Goal: Task Accomplishment & Management: Manage account settings

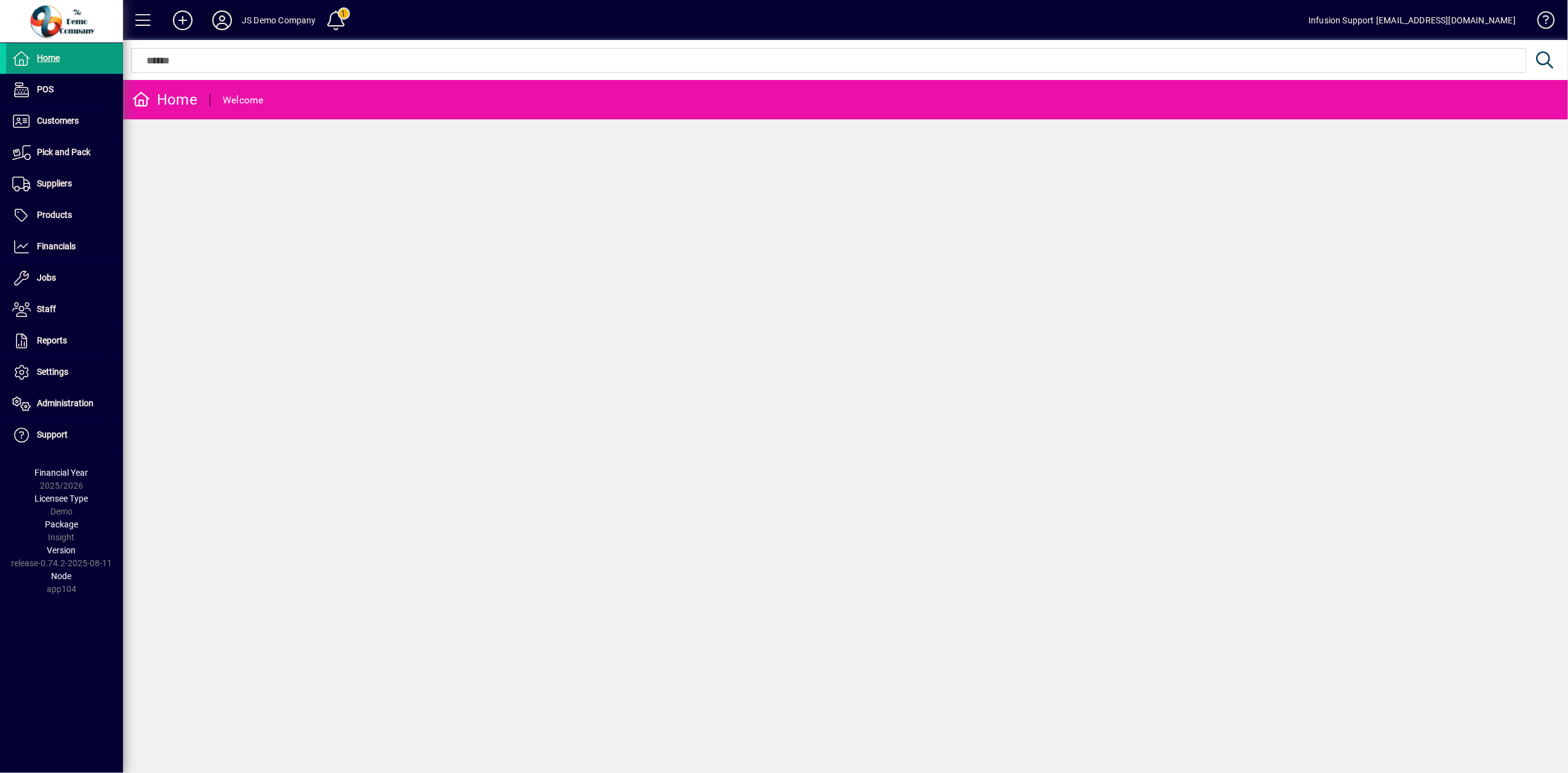
click at [224, 21] on icon at bounding box center [222, 21] width 25 height 20
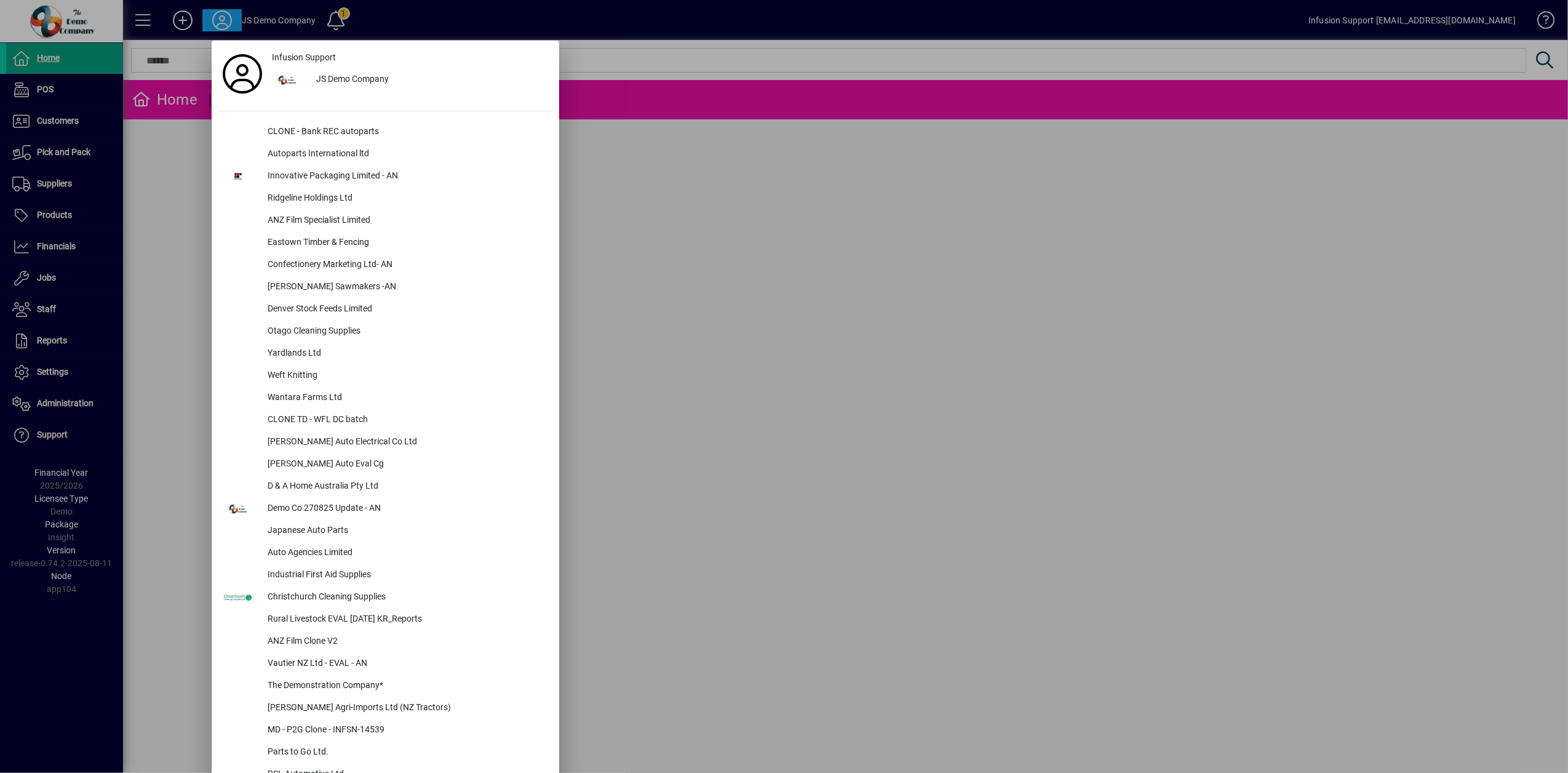
click at [665, 261] on div at bounding box center [784, 386] width 1568 height 773
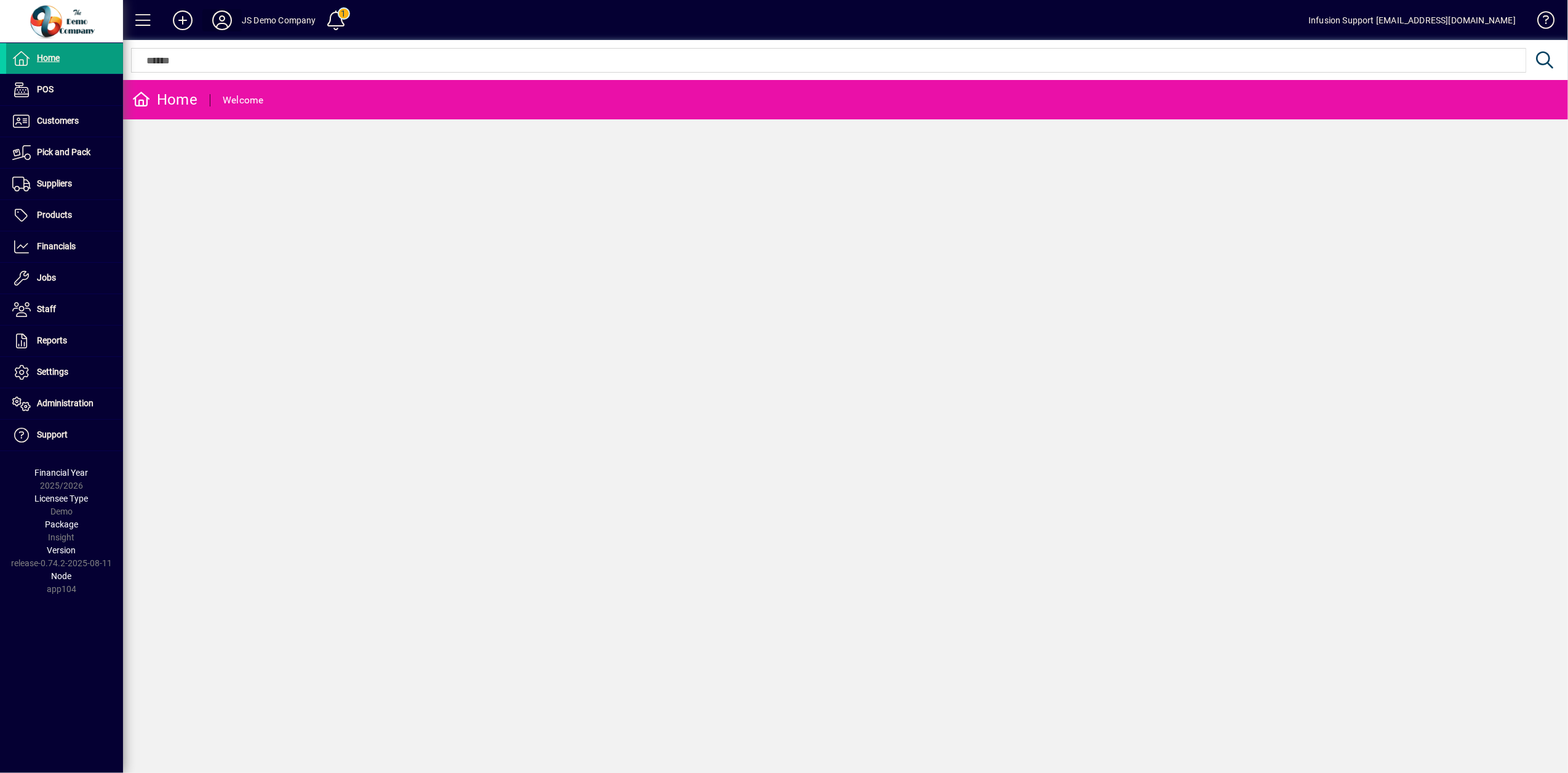
click at [223, 19] on icon at bounding box center [222, 21] width 25 height 20
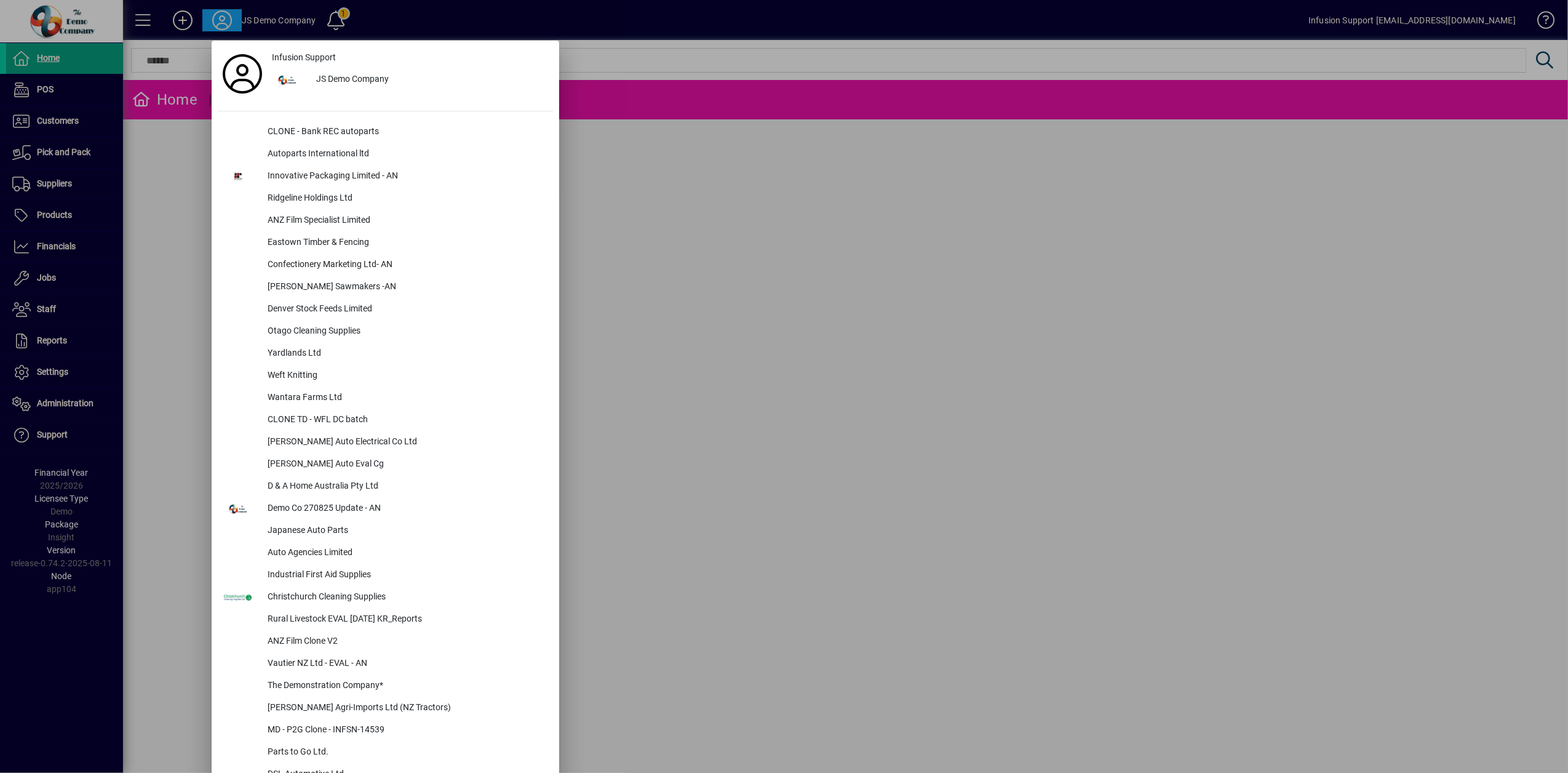
click at [56, 405] on div at bounding box center [784, 386] width 1568 height 773
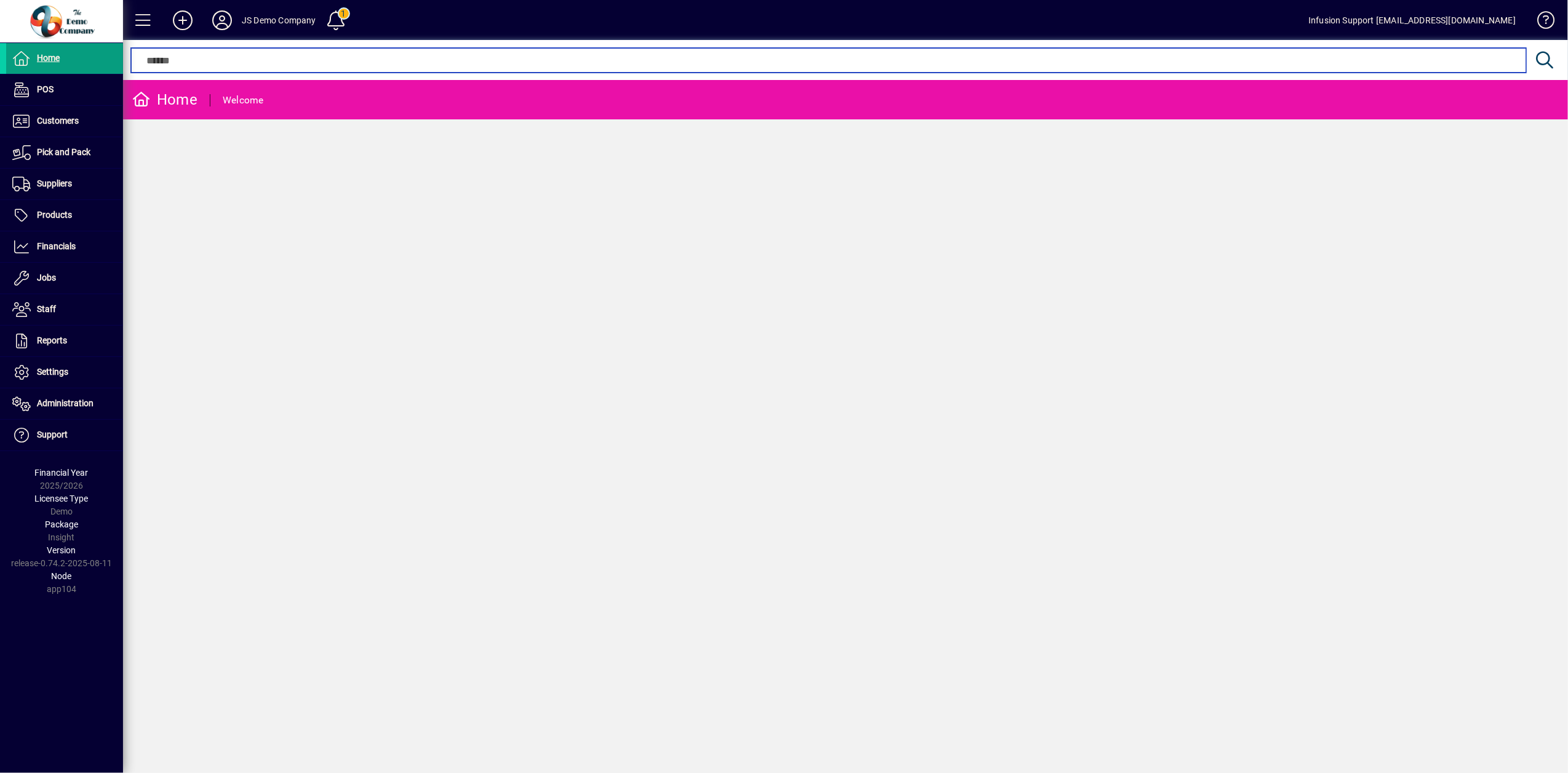
click at [234, 64] on input "text" at bounding box center [829, 60] width 1376 height 15
type input "*"
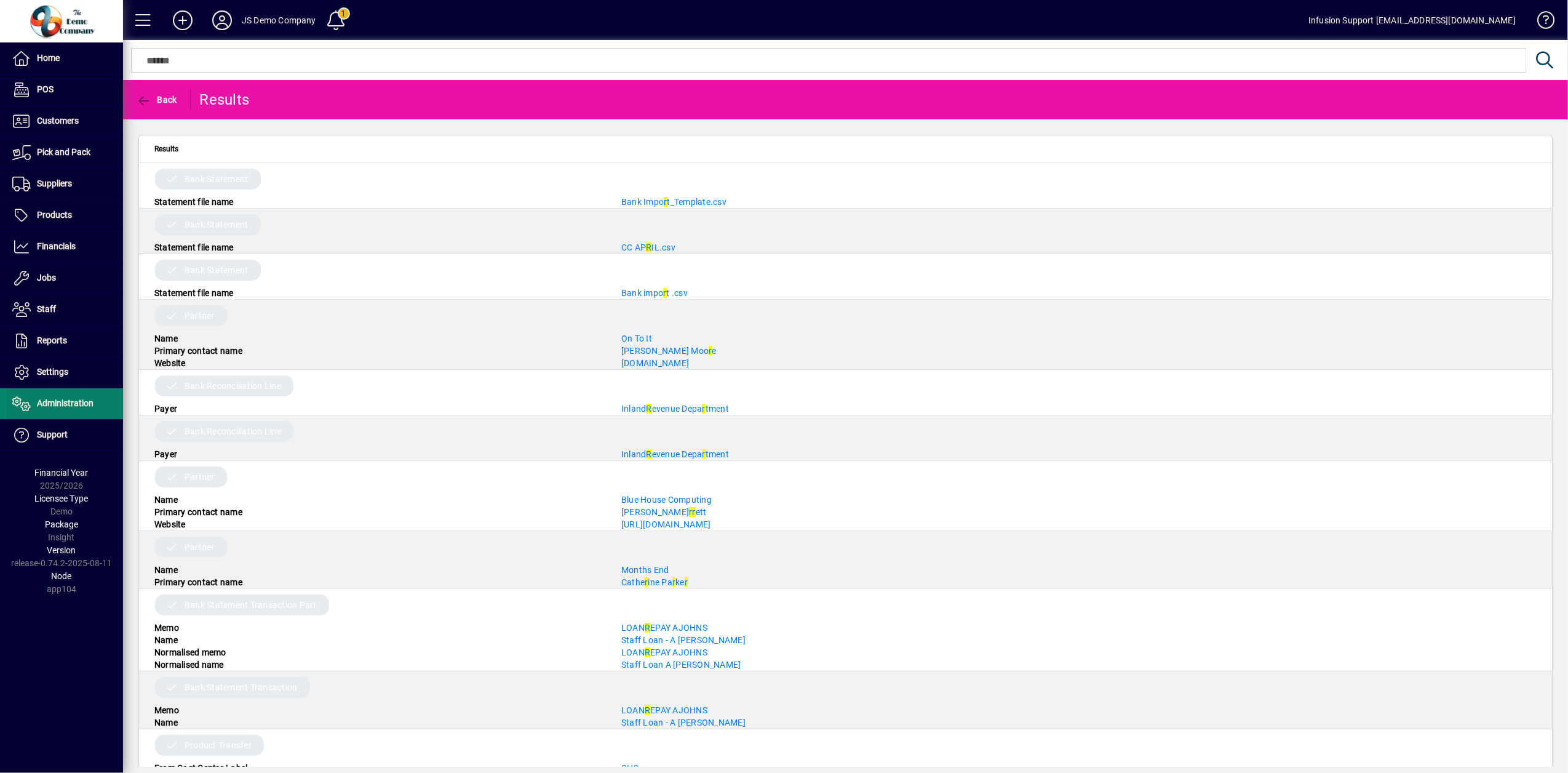
click at [69, 404] on span "Administration" at bounding box center [65, 403] width 56 height 10
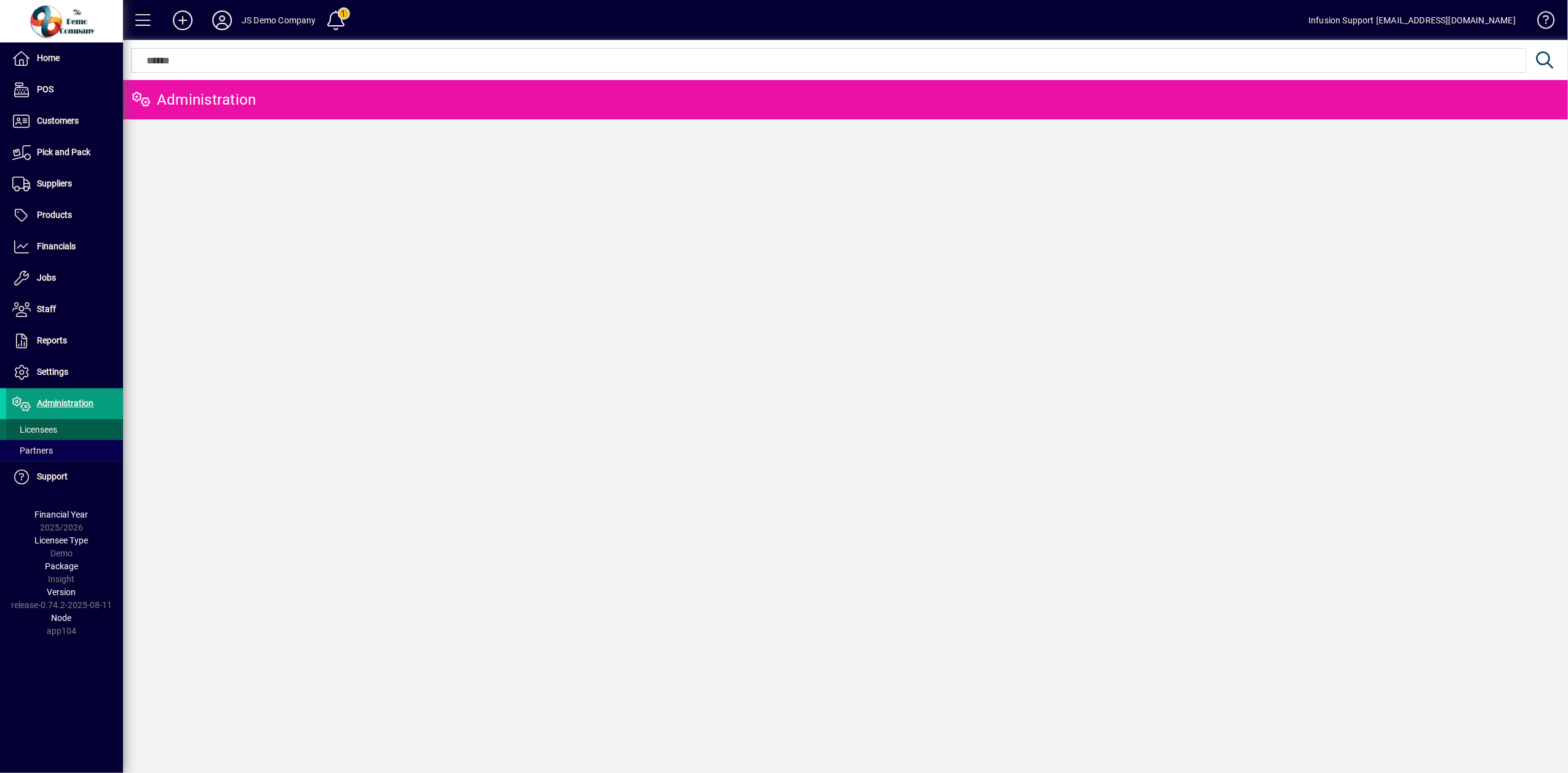
click at [47, 428] on span "Licensees" at bounding box center [34, 430] width 45 height 10
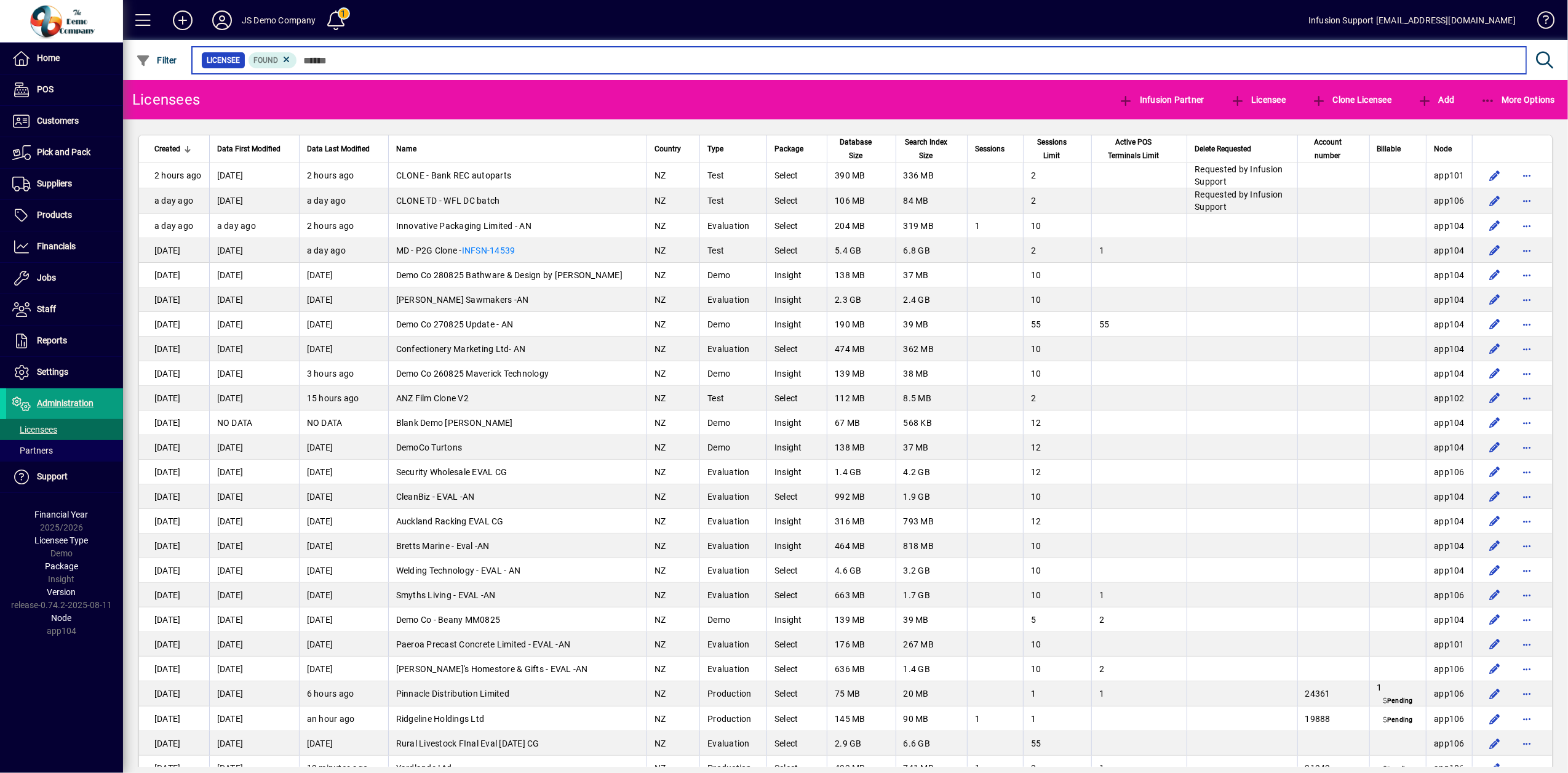
click at [360, 61] on input "text" at bounding box center [907, 61] width 1220 height 17
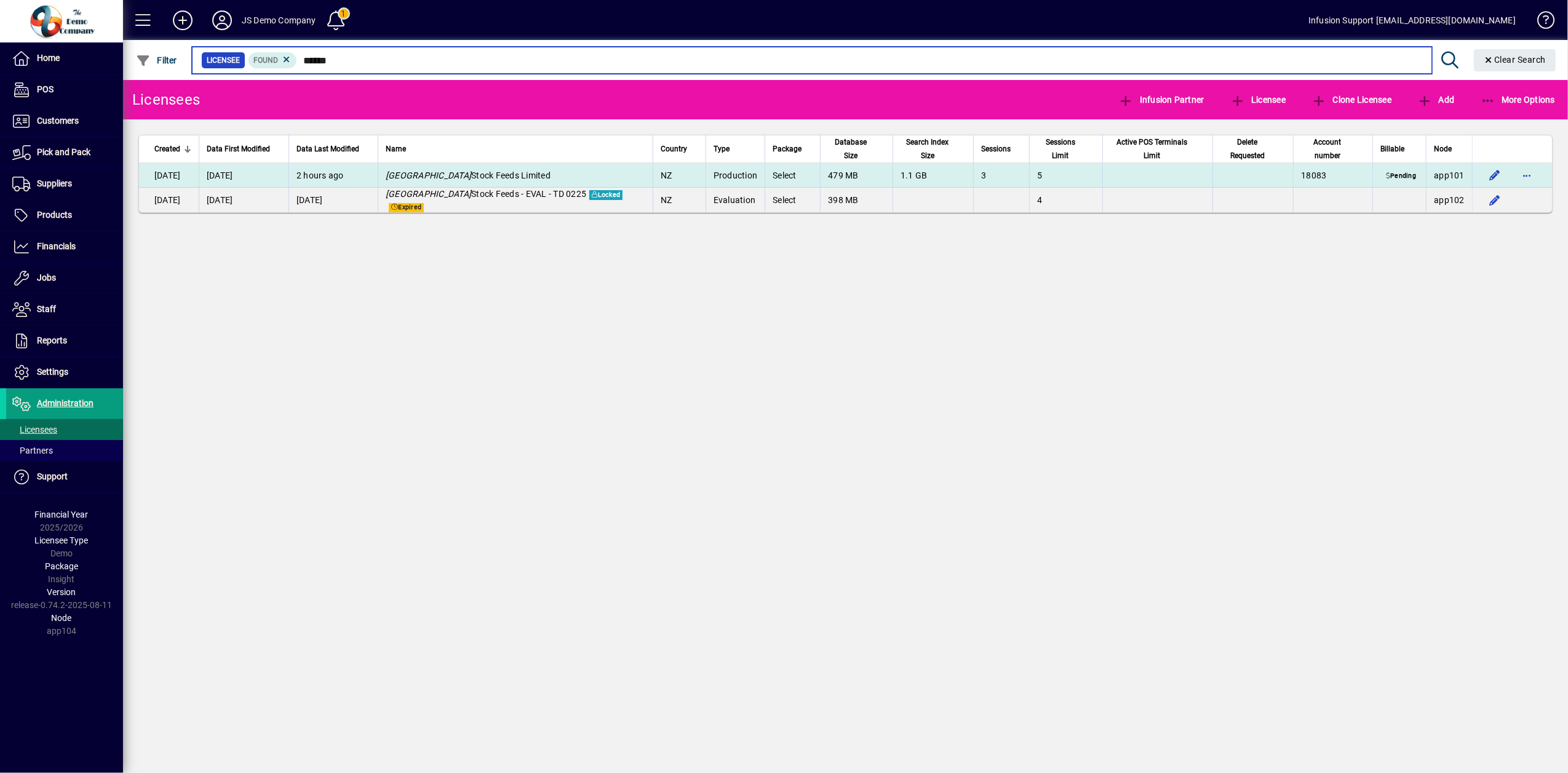
type input "******"
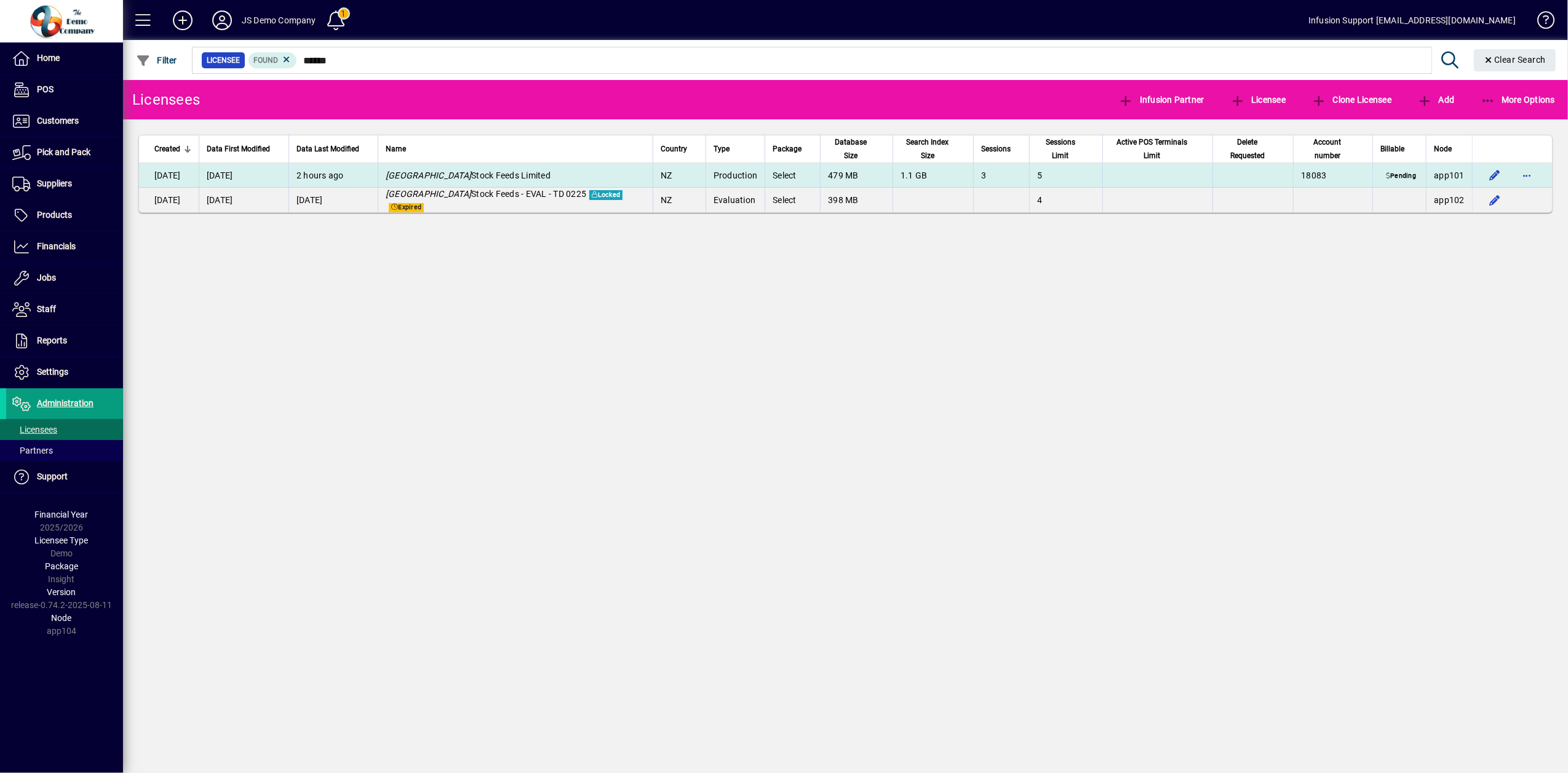
click at [506, 170] on td "Denver Stock Feeds Limited" at bounding box center [515, 175] width 275 height 25
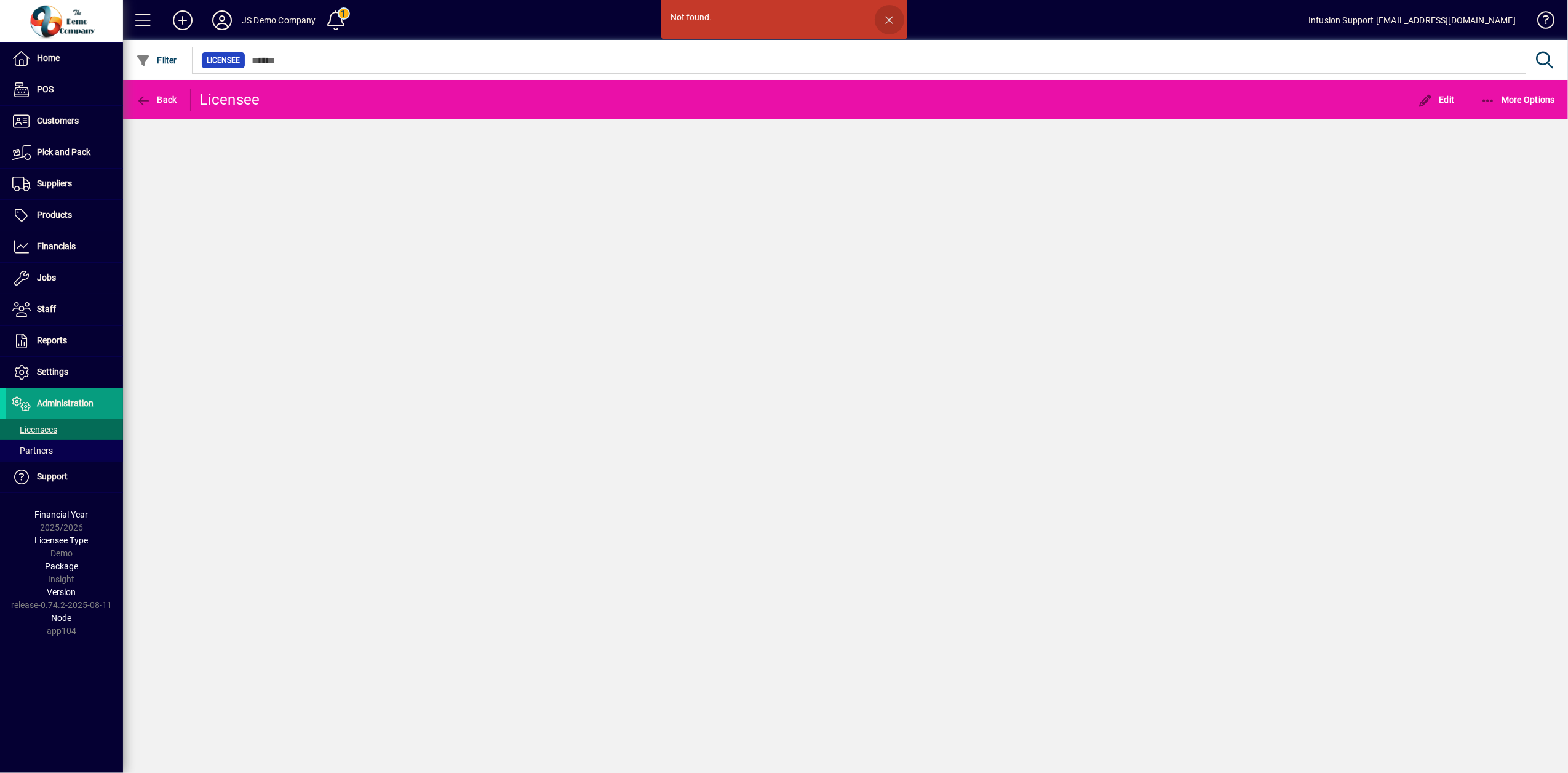
click at [895, 16] on span "button" at bounding box center [889, 19] width 29 height 29
click at [38, 427] on span "Licensees" at bounding box center [34, 430] width 45 height 10
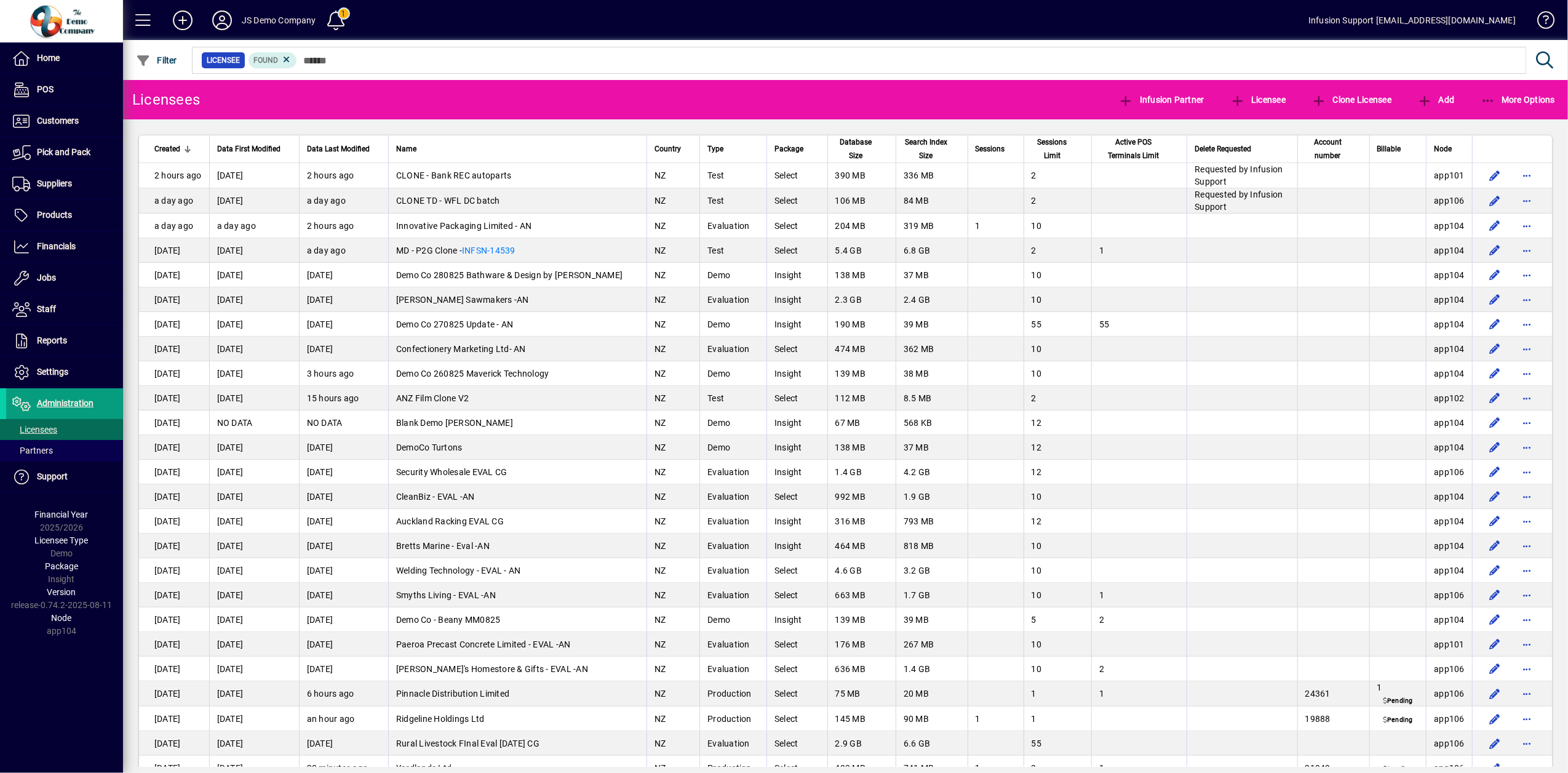
click at [370, 70] on mat-chip-set "Licensee Found" at bounding box center [858, 60] width 1333 height 26
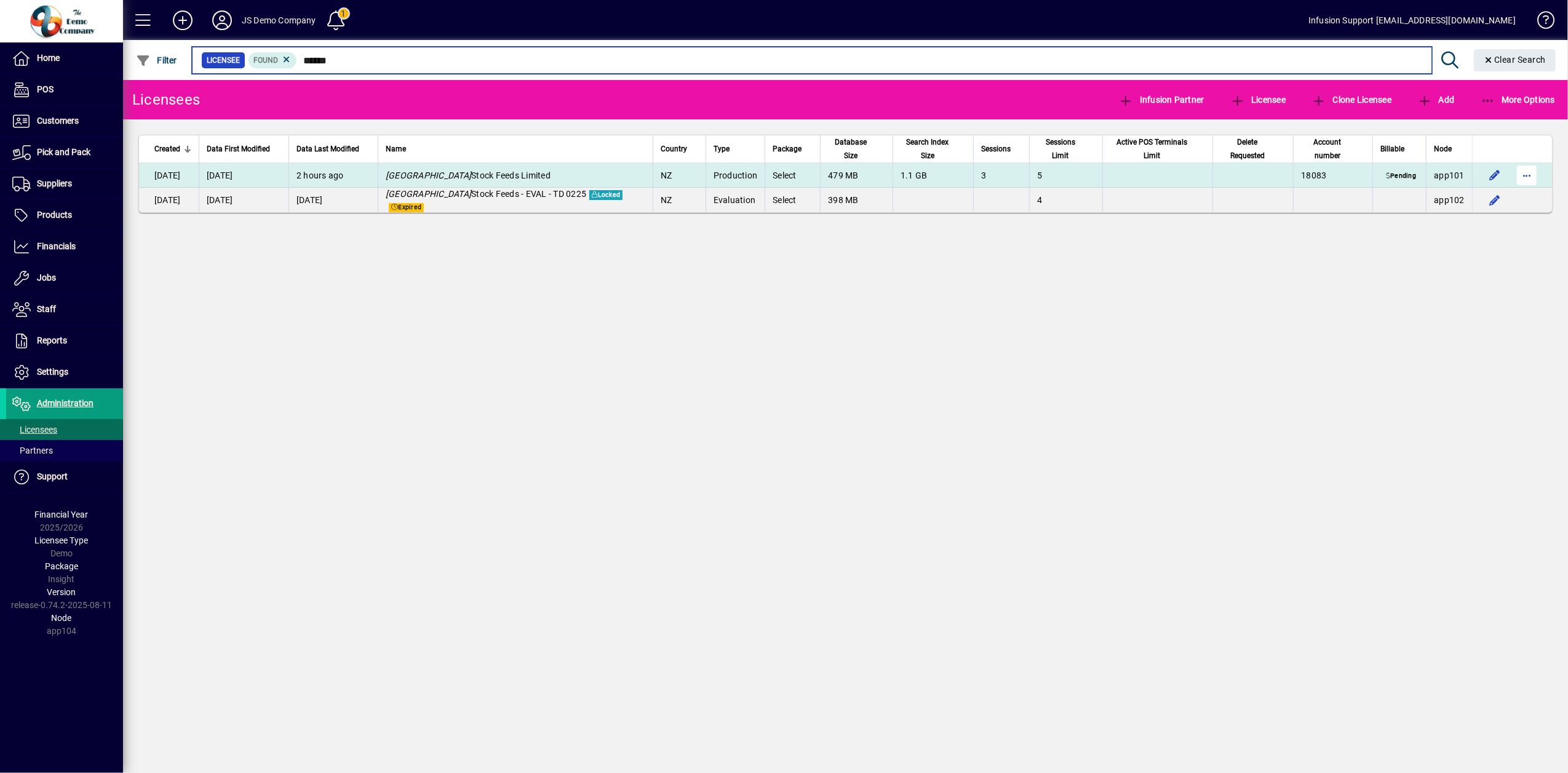
type input "******"
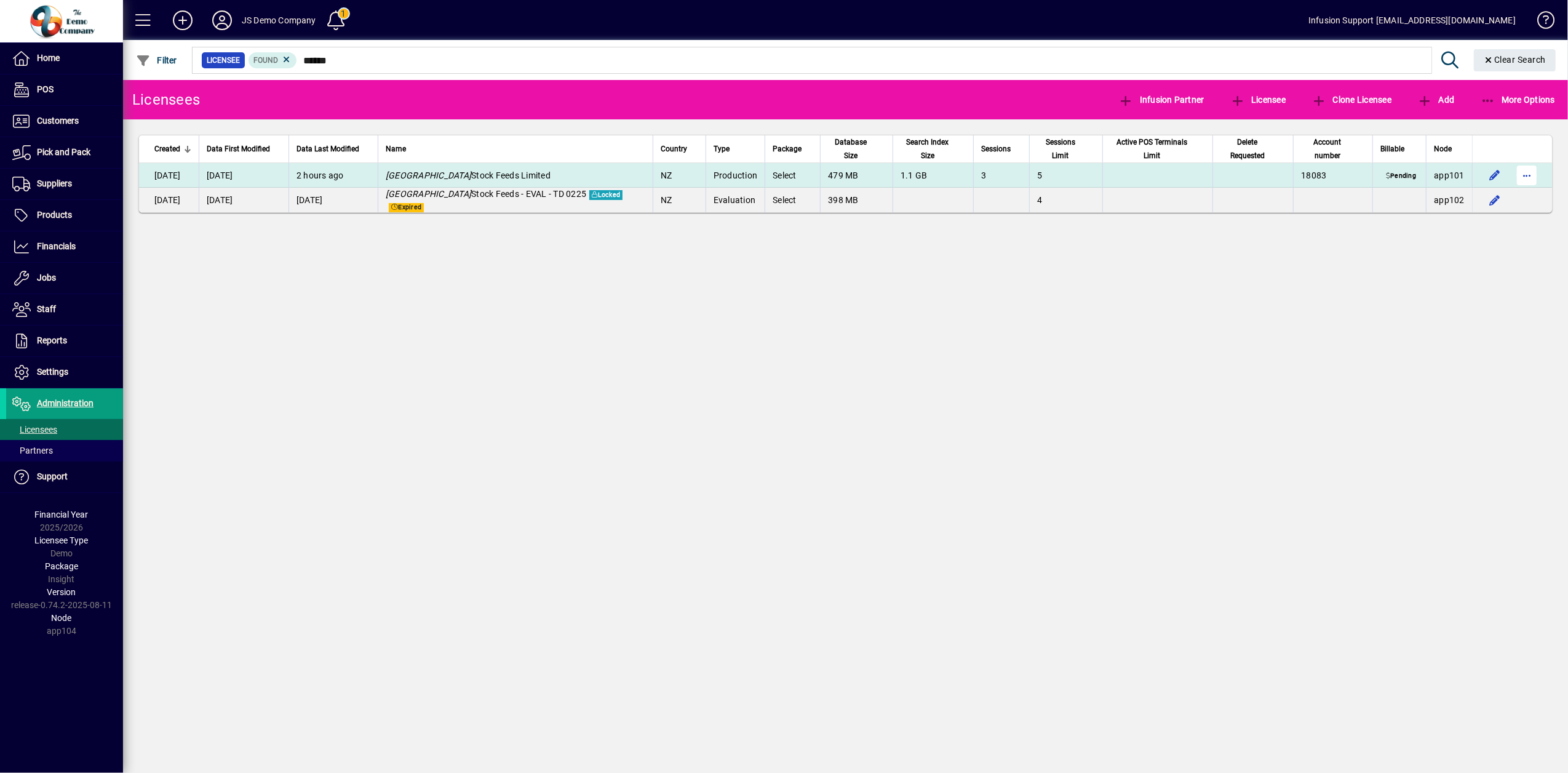
click at [1526, 172] on span "button" at bounding box center [1527, 175] width 29 height 29
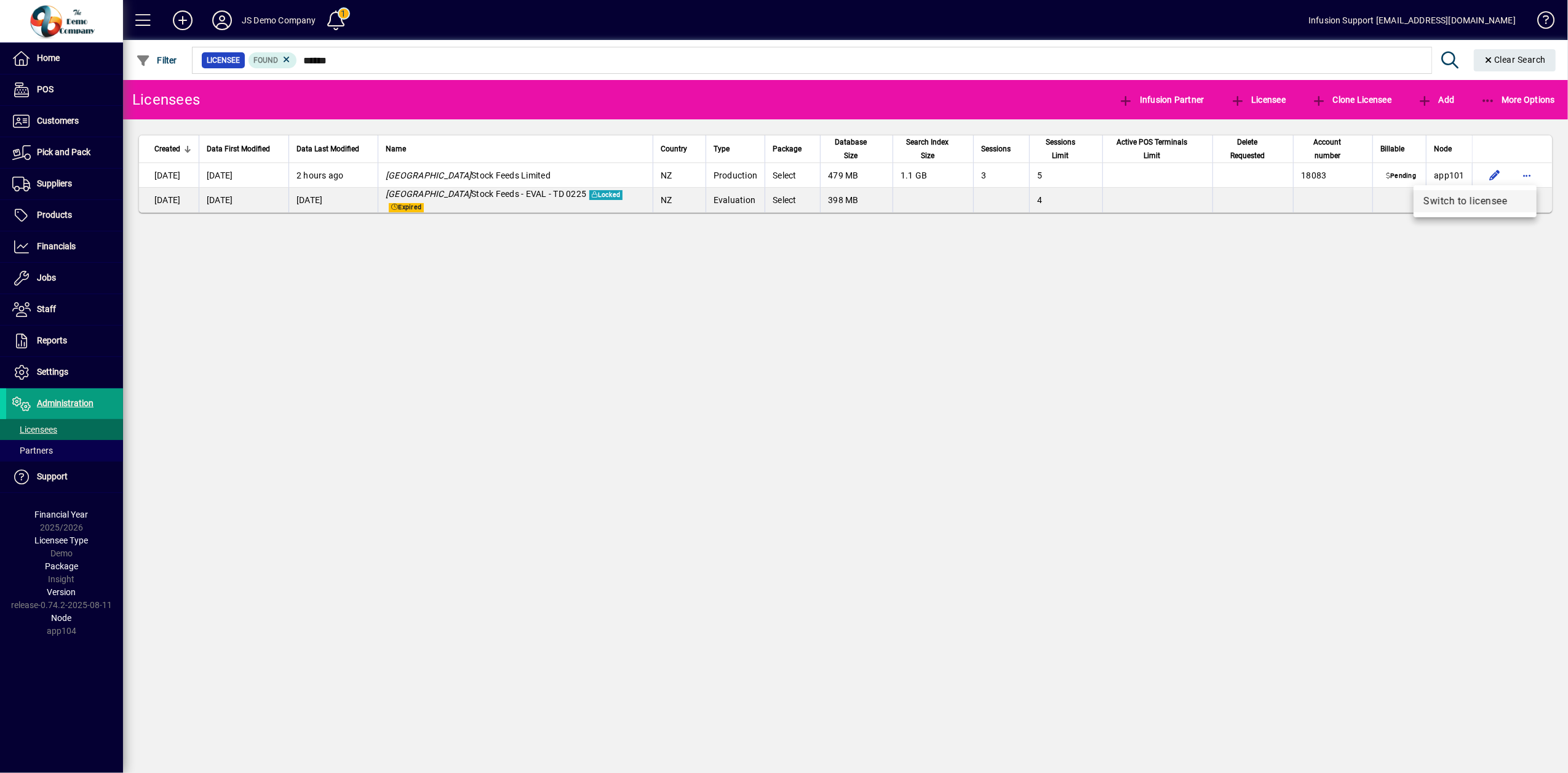
click at [1464, 204] on span "Switch to licensee" at bounding box center [1475, 201] width 103 height 15
